Goal: Task Accomplishment & Management: Manage account settings

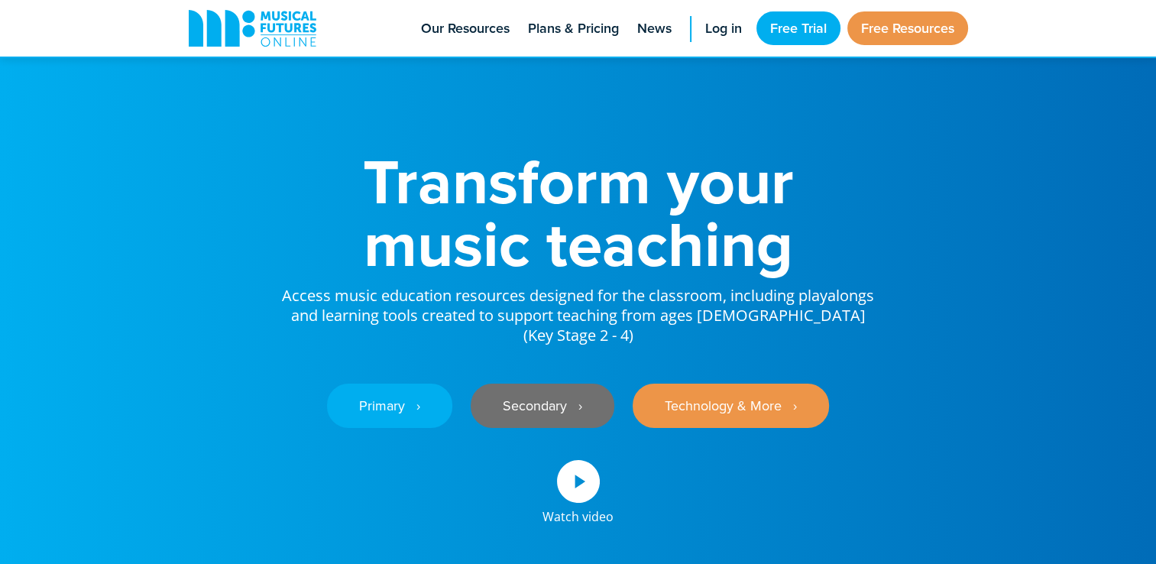
click at [544, 384] on link "Secondary ‎‏‏‎ ‎ ›" at bounding box center [543, 406] width 144 height 44
click at [727, 33] on span "Log in" at bounding box center [723, 28] width 37 height 21
click at [29, 146] on div at bounding box center [578, 322] width 1156 height 645
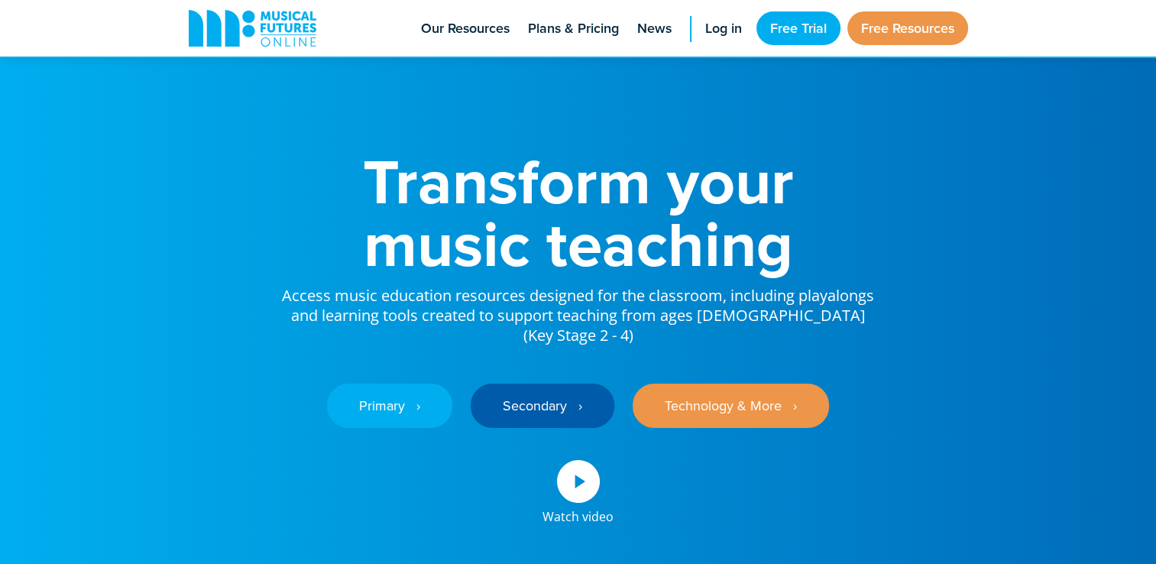
click at [29, 146] on div at bounding box center [578, 322] width 1156 height 645
click at [582, 384] on link "Secondary ‎‏‏‎ ‎ ›" at bounding box center [543, 406] width 144 height 44
drag, startPoint x: 714, startPoint y: 28, endPoint x: 706, endPoint y: 24, distance: 8.5
click at [706, 24] on span "Log in" at bounding box center [723, 28] width 37 height 21
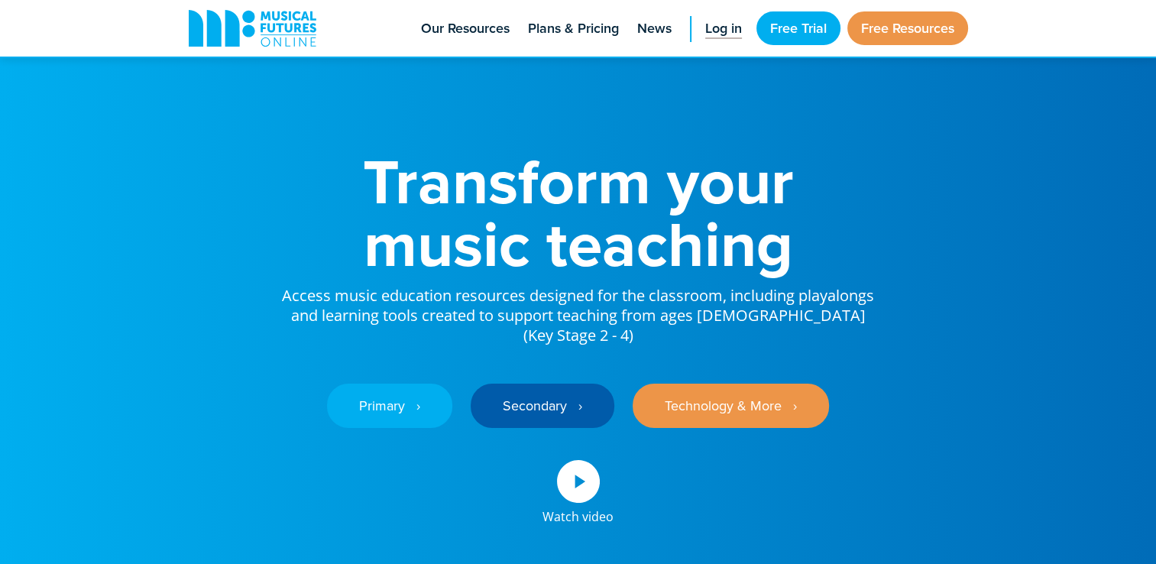
click at [706, 24] on span "Log in" at bounding box center [723, 28] width 37 height 21
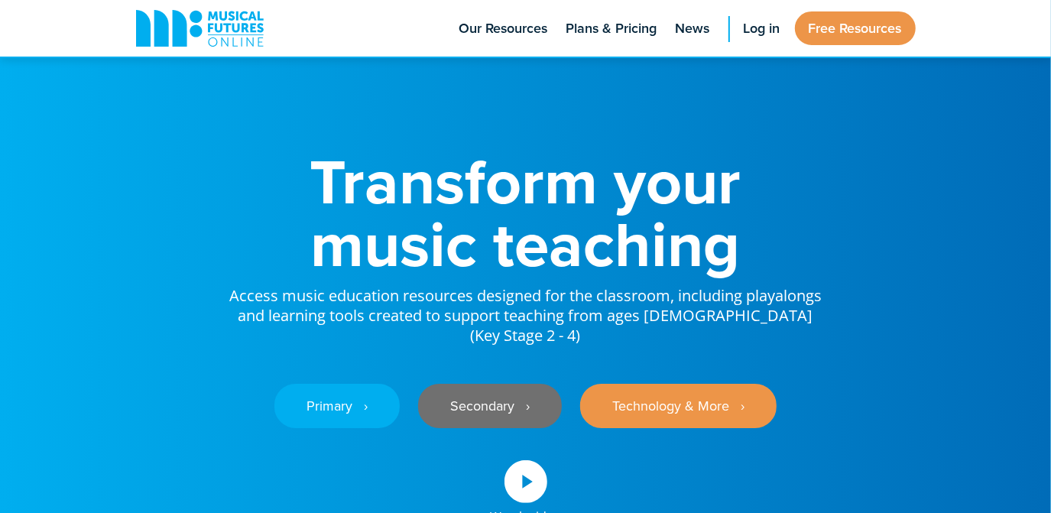
click at [455, 384] on link "Secondary ‎‏‏‎ ‎ ›" at bounding box center [490, 406] width 144 height 44
